Goal: Transaction & Acquisition: Purchase product/service

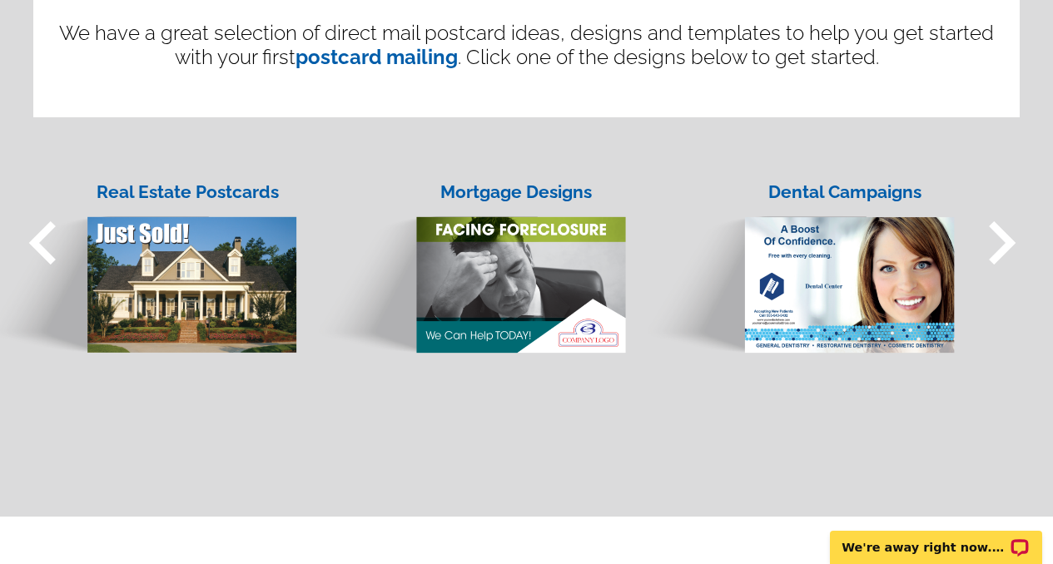
scroll to position [1513, 0]
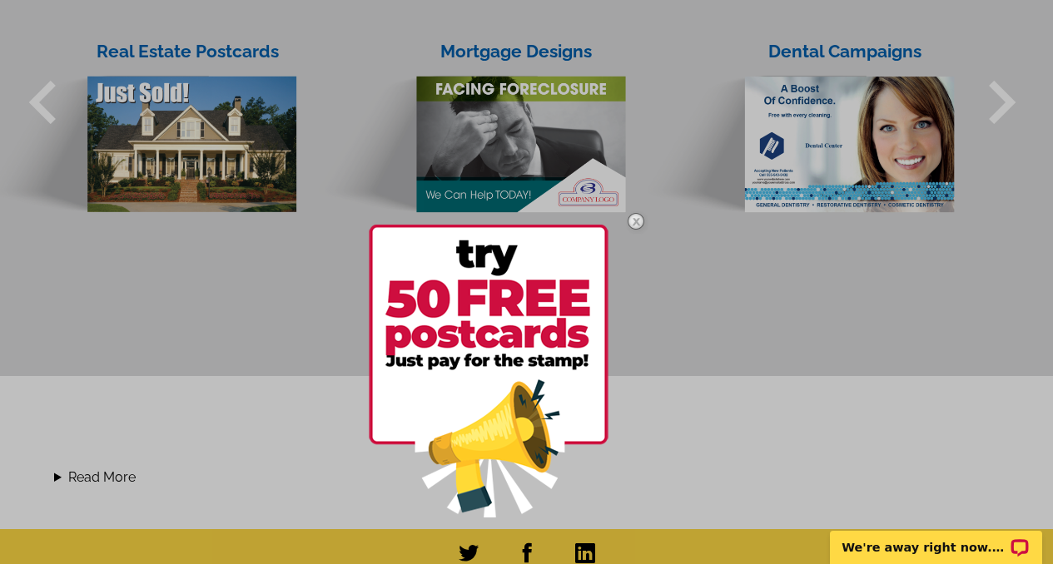
click at [178, 52] on div at bounding box center [526, 282] width 1053 height 564
click at [189, 128] on div at bounding box center [526, 282] width 1053 height 564
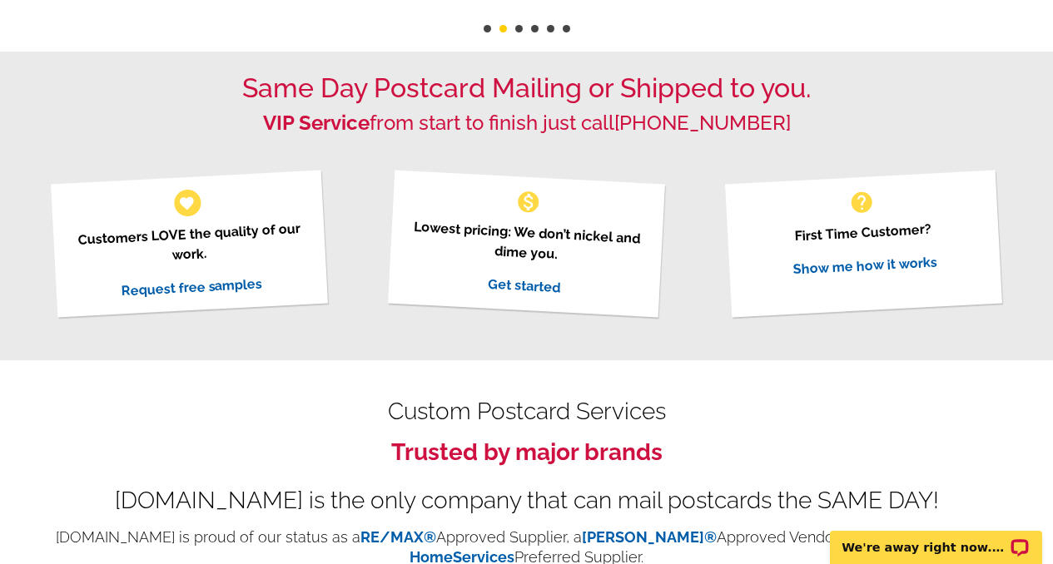
scroll to position [0, 0]
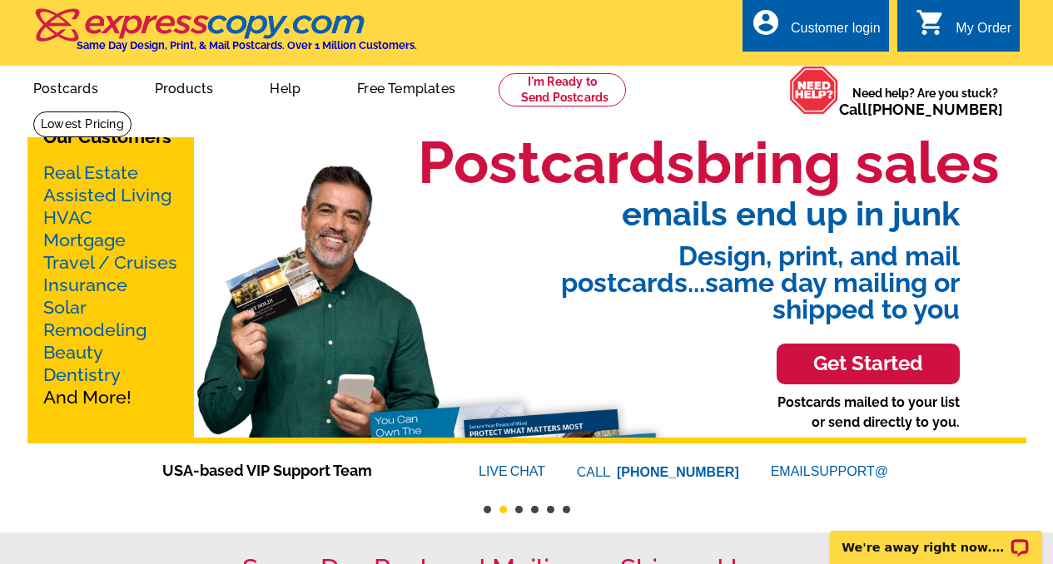
click at [106, 168] on link "Real Estate" at bounding box center [90, 172] width 95 height 21
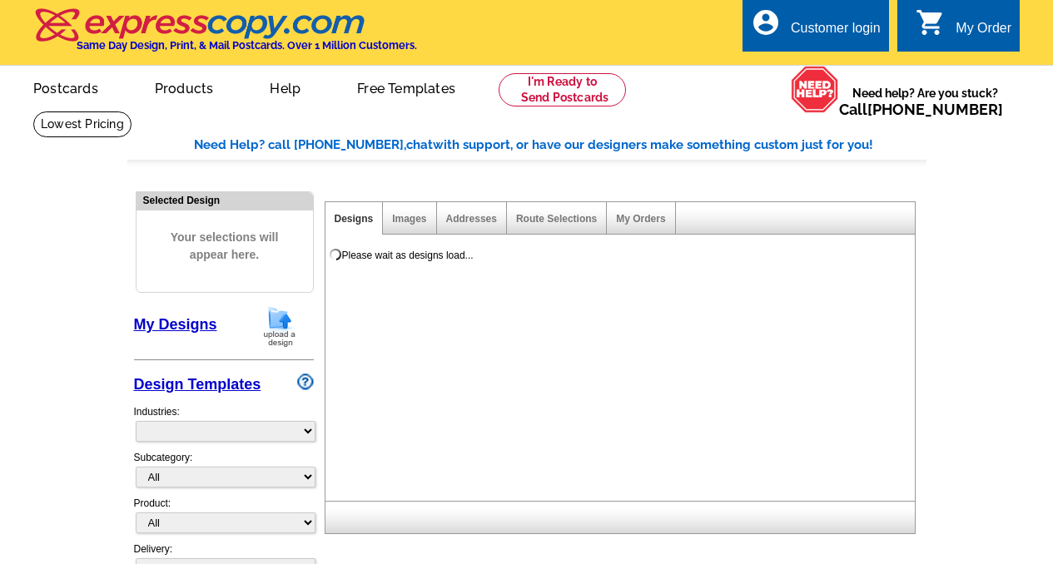
select select "785"
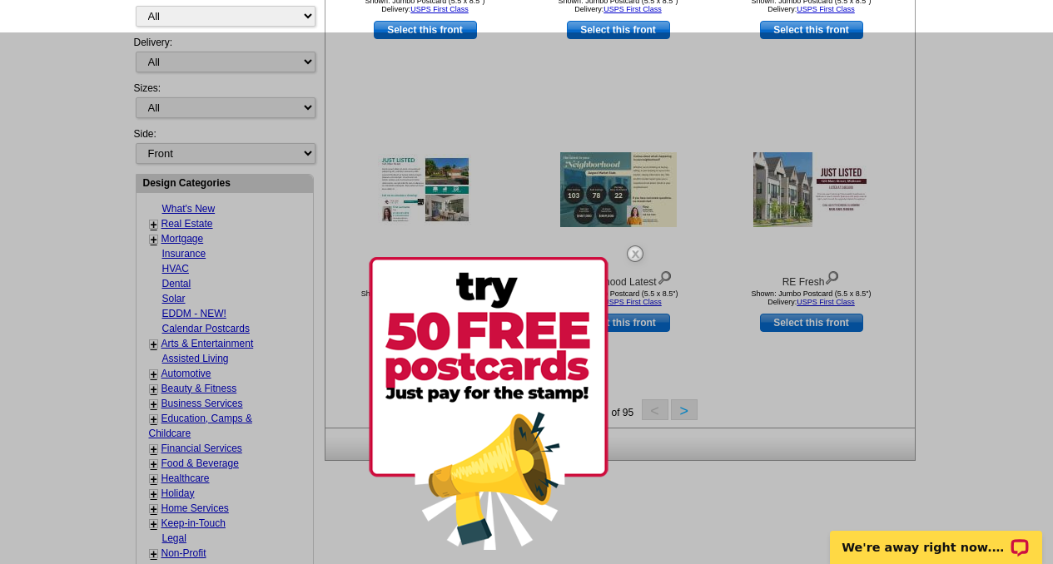
scroll to position [259, 0]
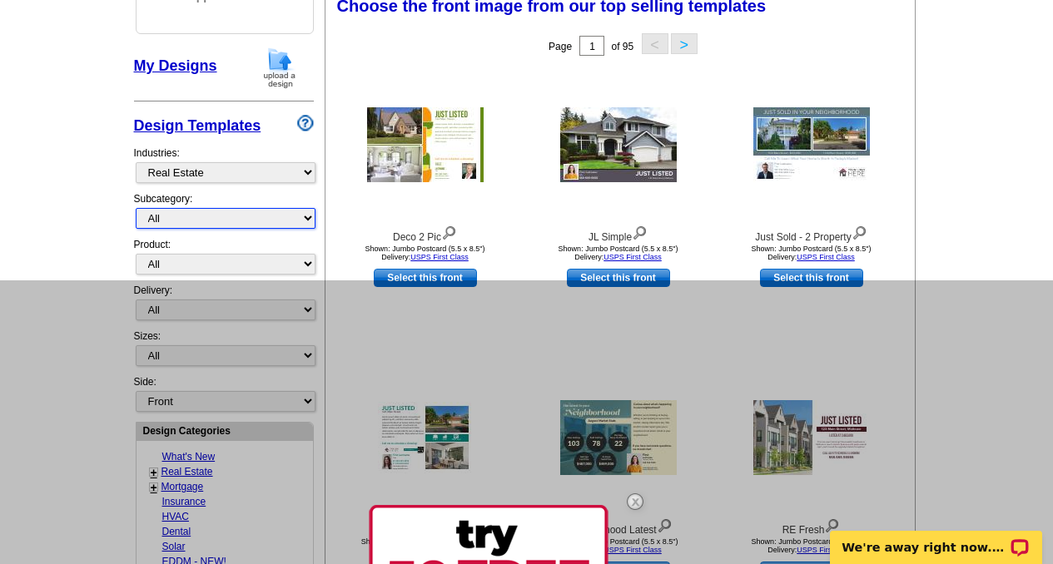
click at [181, 216] on select "All RE/MAX® Referrals [PERSON_NAME]® Berkshire Hathaway Home Services Century 2…" at bounding box center [226, 218] width 180 height 21
select select "807"
click at [136, 208] on select "All RE/MAX® Referrals [PERSON_NAME]® Berkshire Hathaway Home Services Century 2…" at bounding box center [226, 218] width 180 height 21
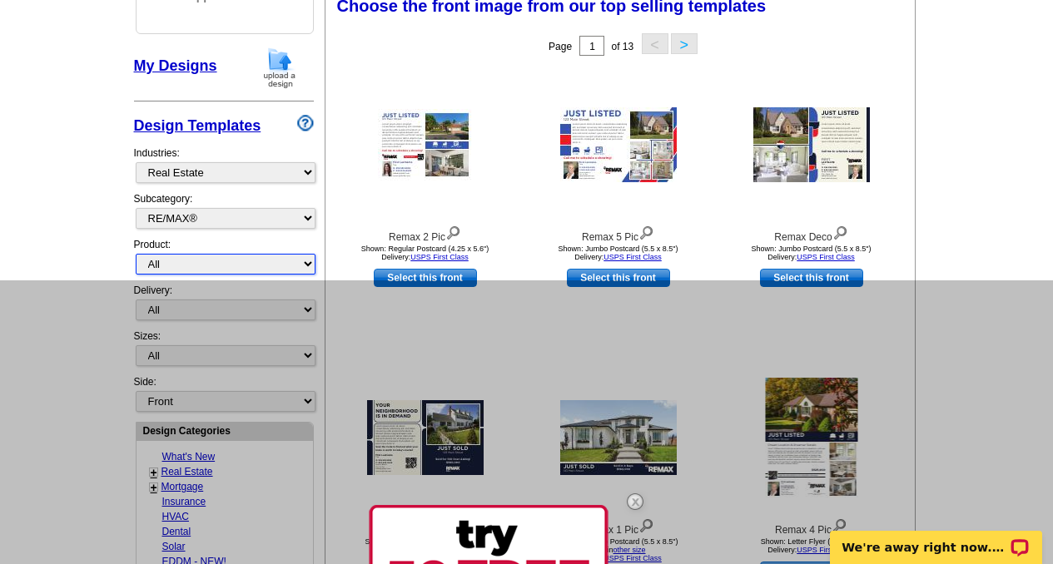
click at [181, 263] on select "All Postcards Letters and flyers Business Cards Door Hangers Greeting Cards" at bounding box center [226, 264] width 180 height 21
select select "1"
click at [136, 254] on select "All Postcards Letters and flyers Business Cards Door Hangers Greeting Cards" at bounding box center [226, 264] width 180 height 21
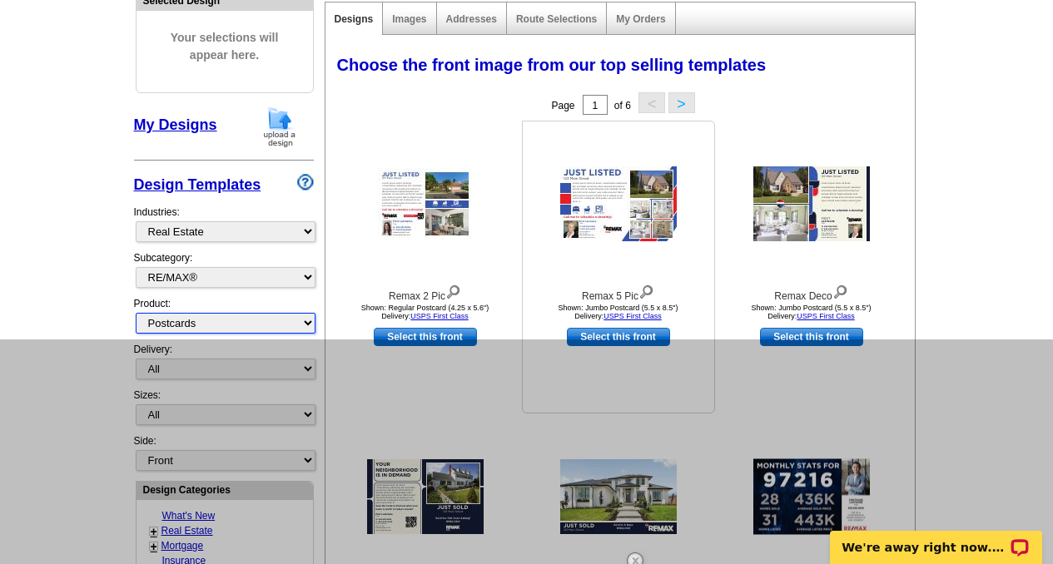
scroll to position [199, 0]
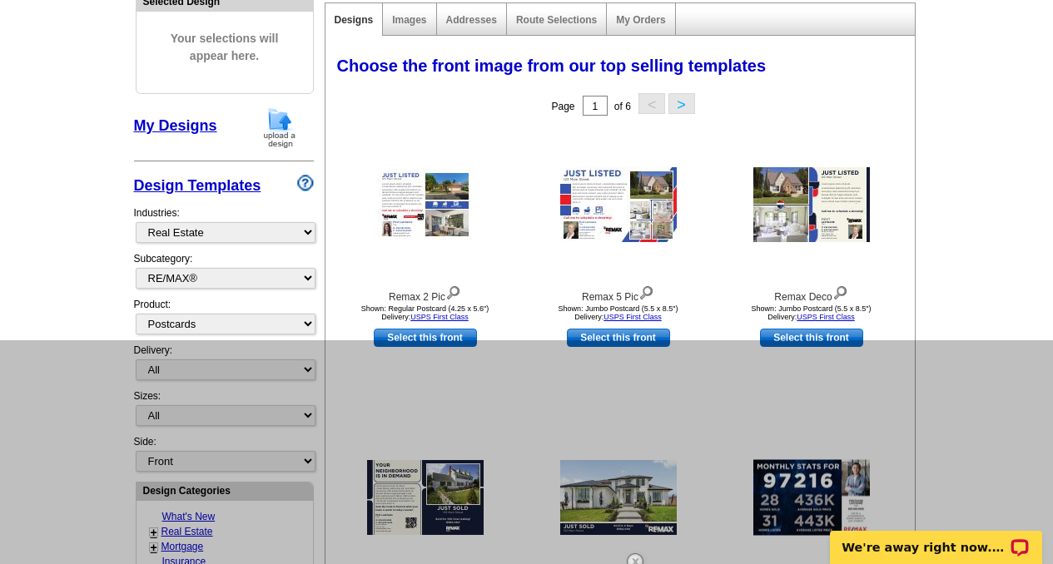
drag, startPoint x: 211, startPoint y: 354, endPoint x: 203, endPoint y: 360, distance: 10.0
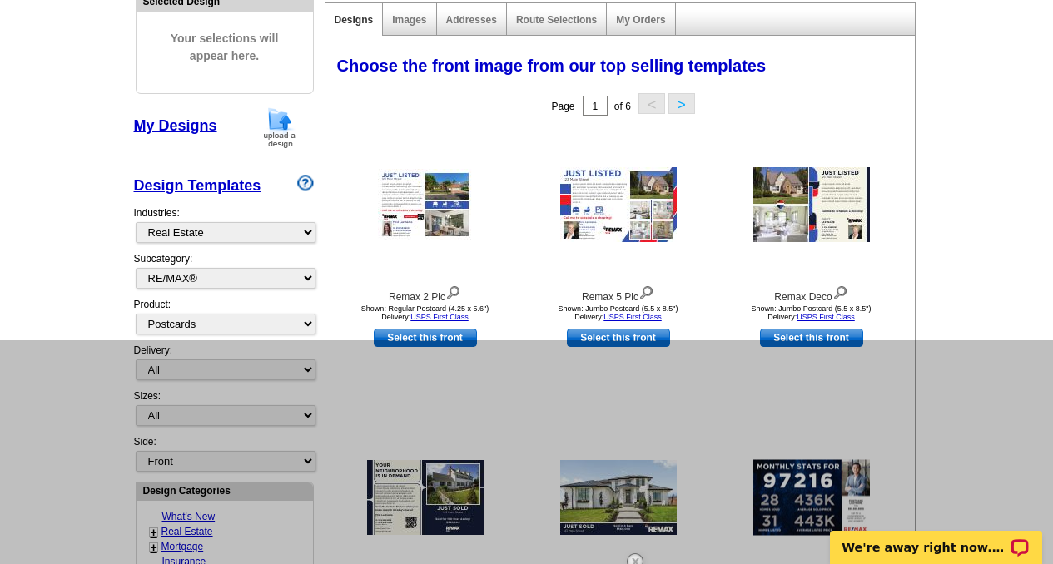
click at [193, 186] on link "Design Templates" at bounding box center [197, 185] width 127 height 17
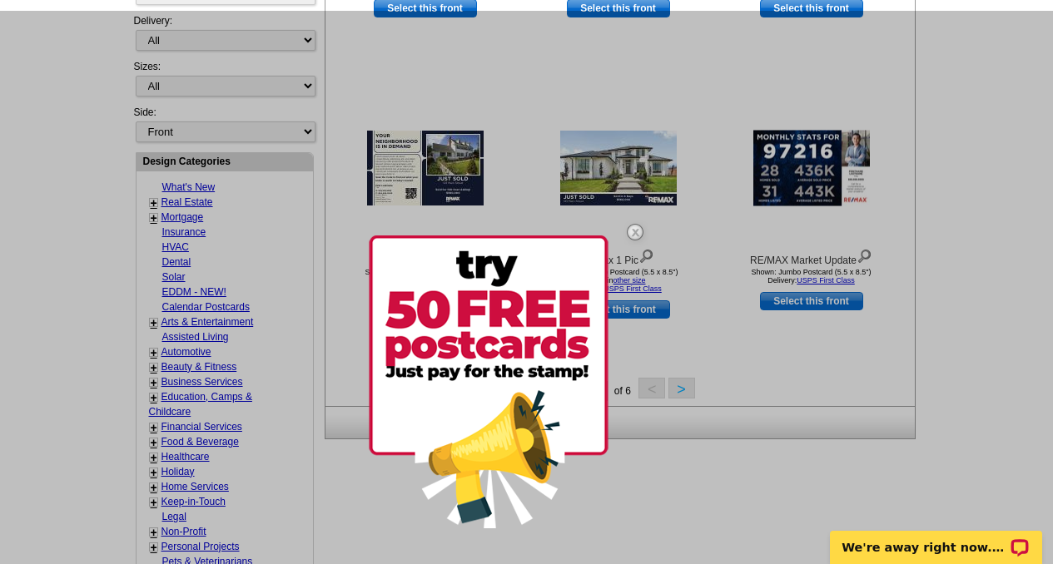
scroll to position [609, 0]
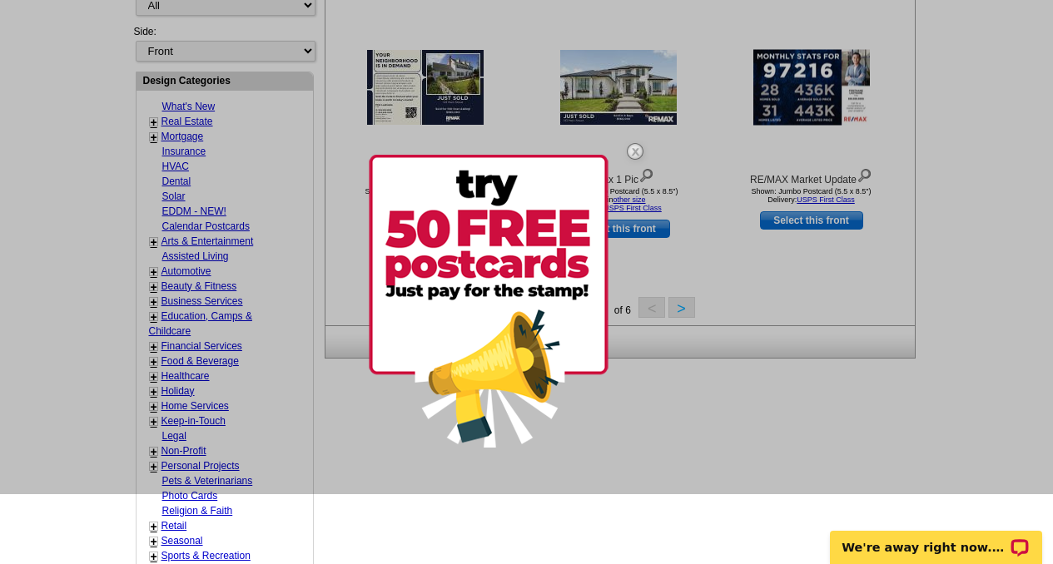
click at [677, 308] on div at bounding box center [526, 212] width 1053 height 564
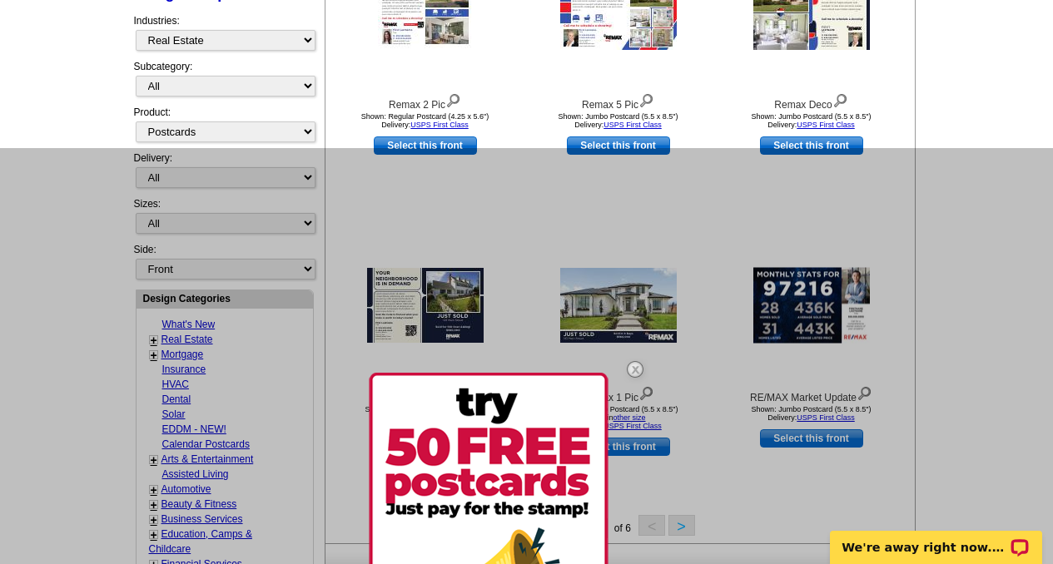
scroll to position [78, 0]
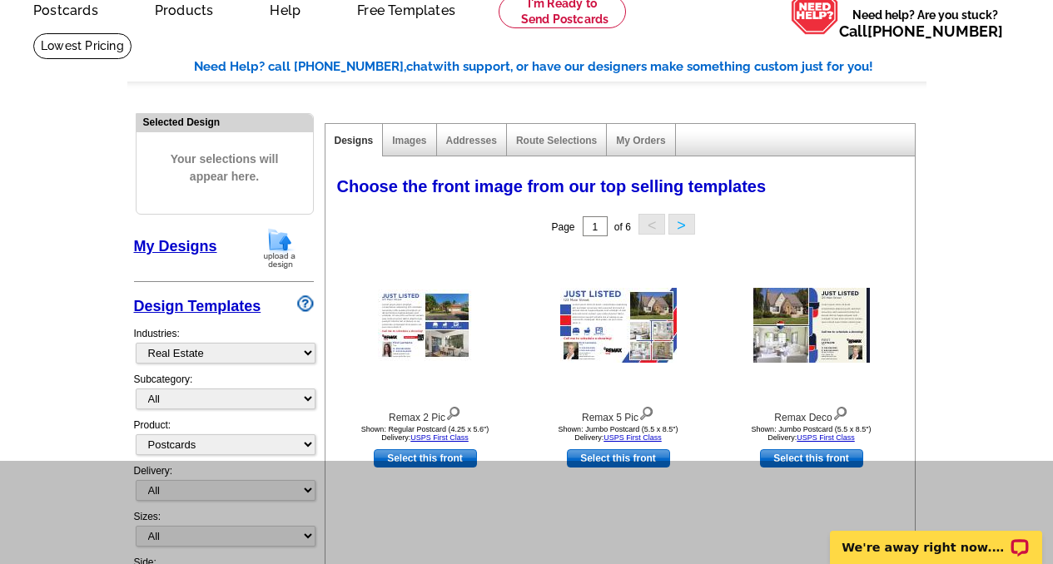
click at [400, 147] on div "Images" at bounding box center [409, 140] width 53 height 32
click at [404, 129] on div "Images" at bounding box center [409, 140] width 53 height 32
click at [405, 135] on link "Images" at bounding box center [409, 141] width 34 height 12
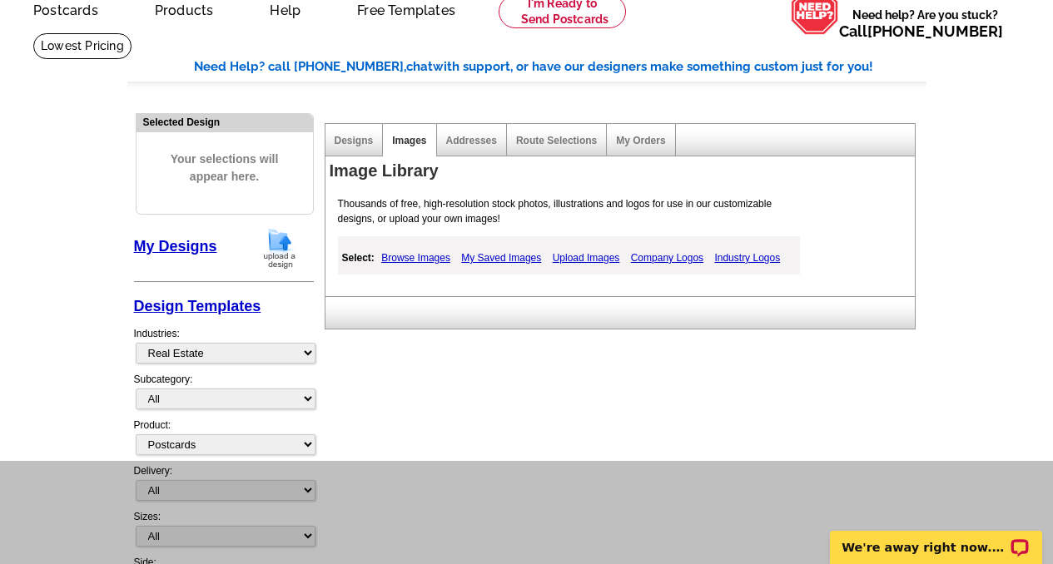
click at [432, 255] on link "Browse Images" at bounding box center [415, 258] width 77 height 20
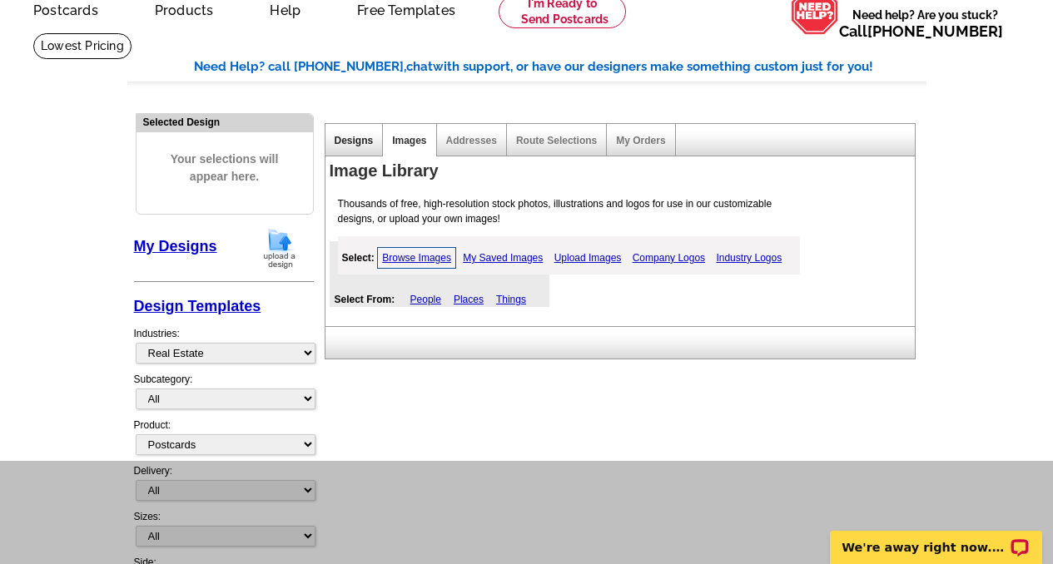
click at [349, 141] on link "Designs" at bounding box center [353, 141] width 39 height 12
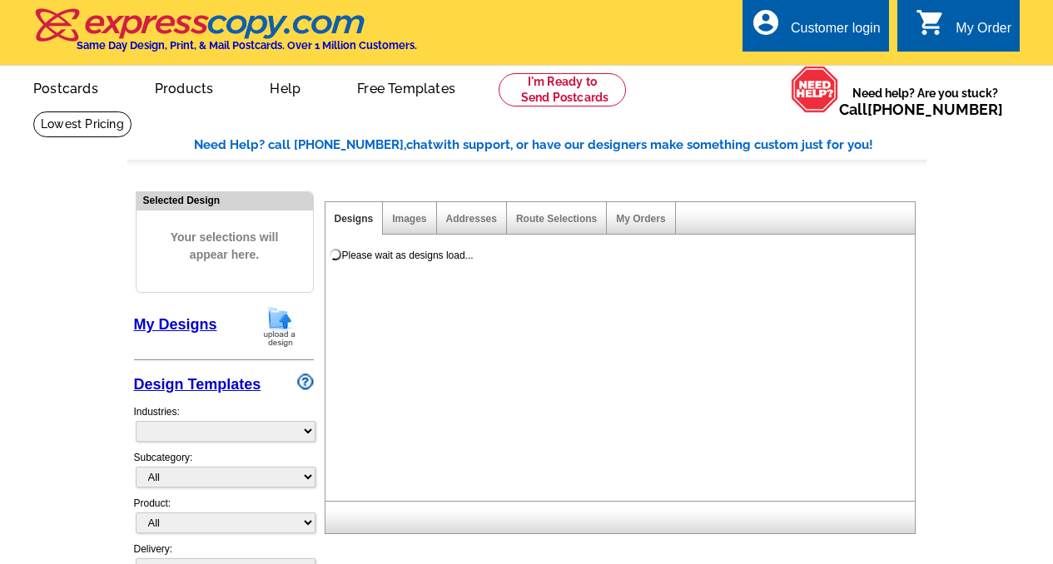
select select "785"
